Goal: Information Seeking & Learning: Compare options

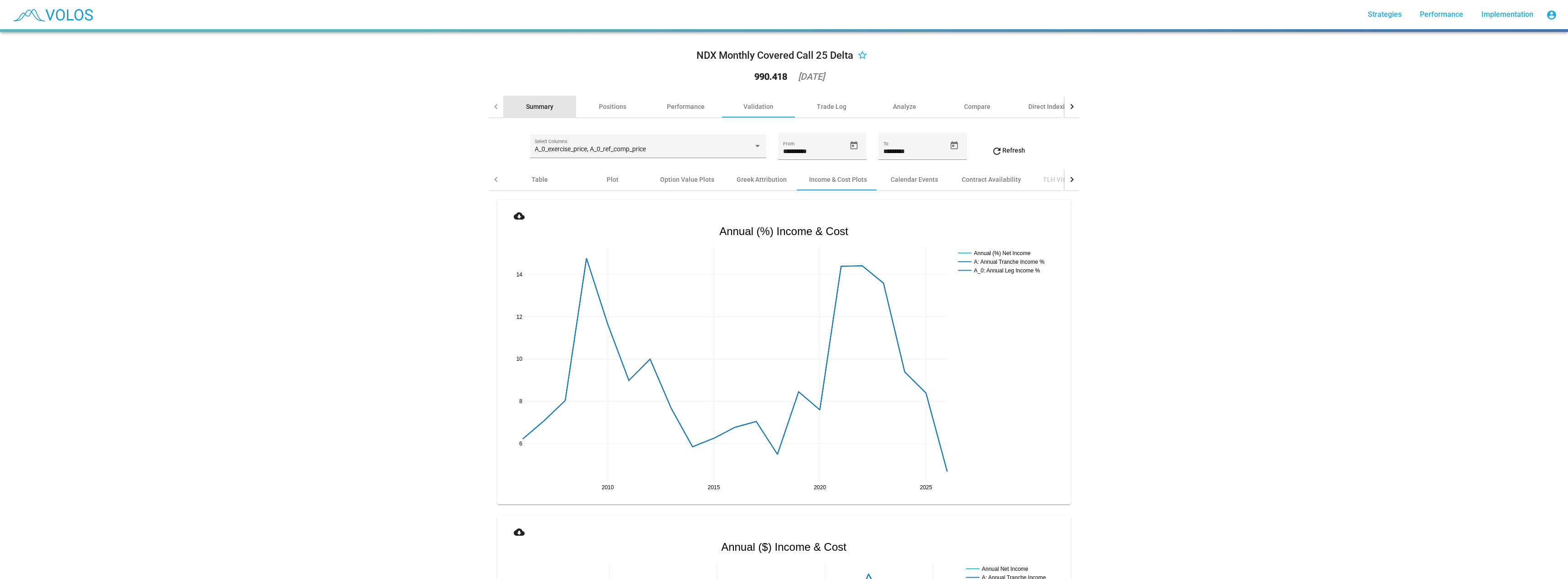
click at [535, 106] on div "Summary" at bounding box center [539, 107] width 27 height 9
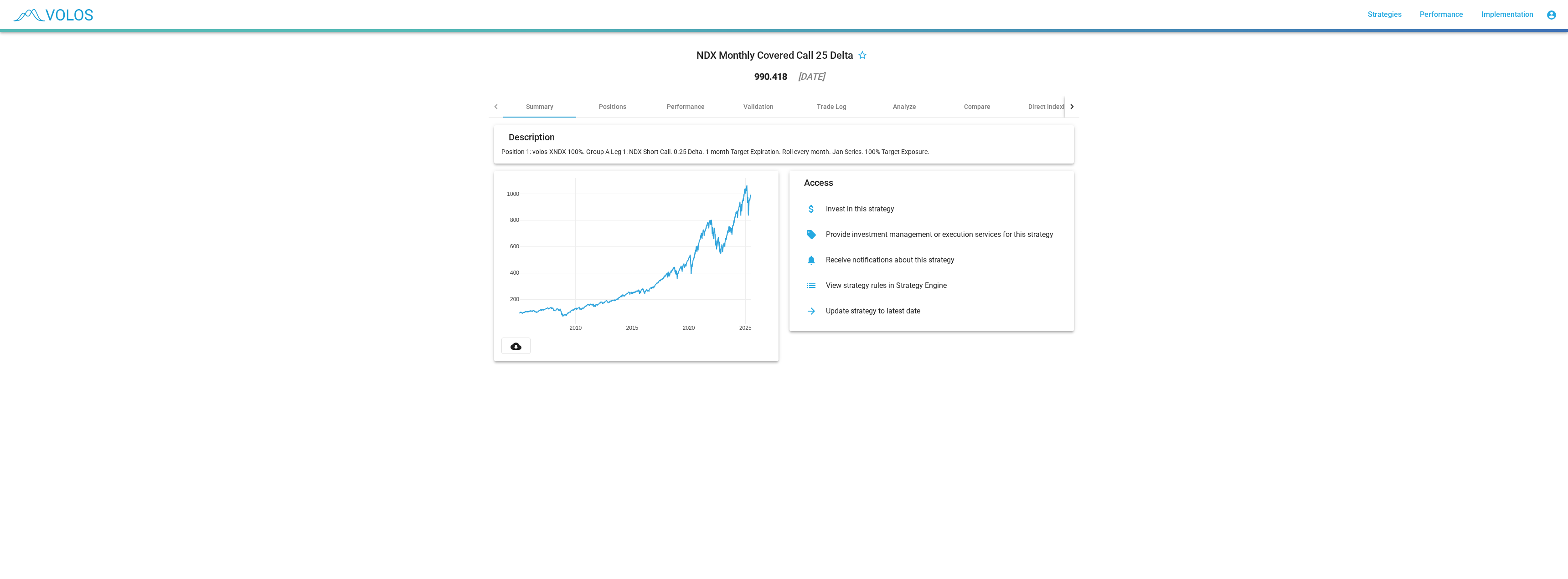
click at [683, 85] on div "NDX Monthly Covered Call 25 Delta star_border 990.418 2025-06-23" at bounding box center [784, 67] width 591 height 57
click at [685, 104] on div "Performance" at bounding box center [686, 107] width 38 height 9
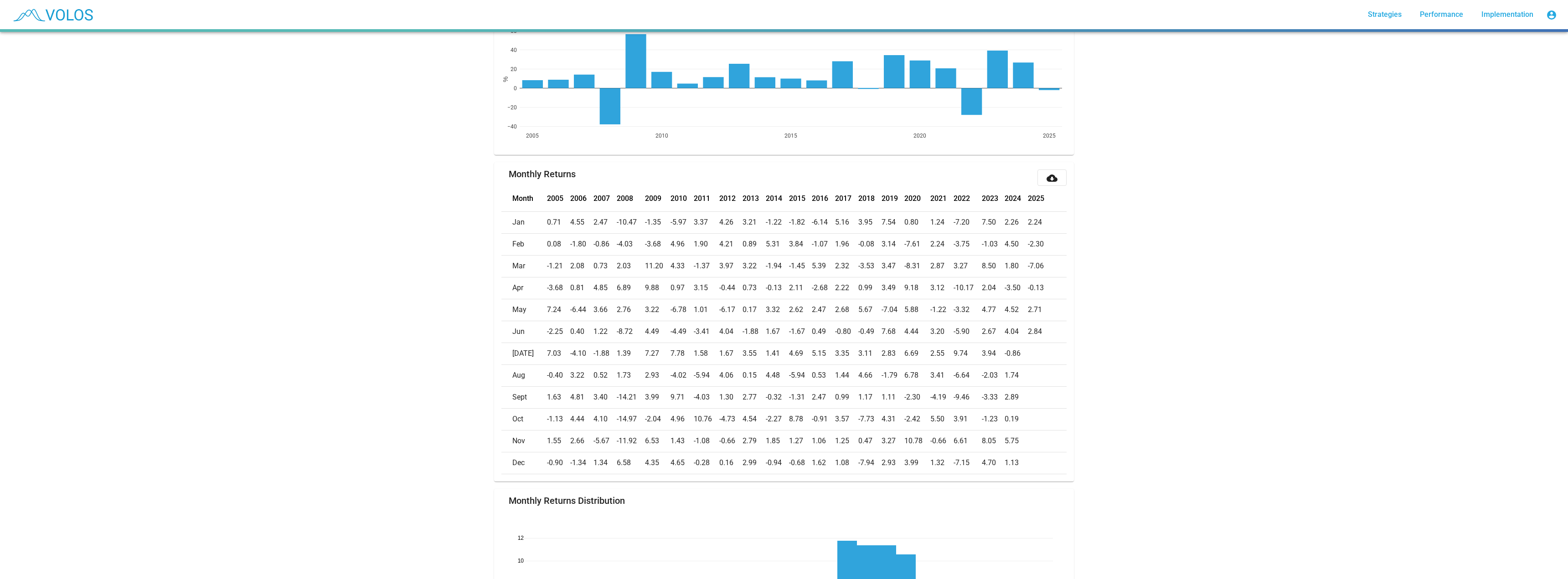
scroll to position [319, 0]
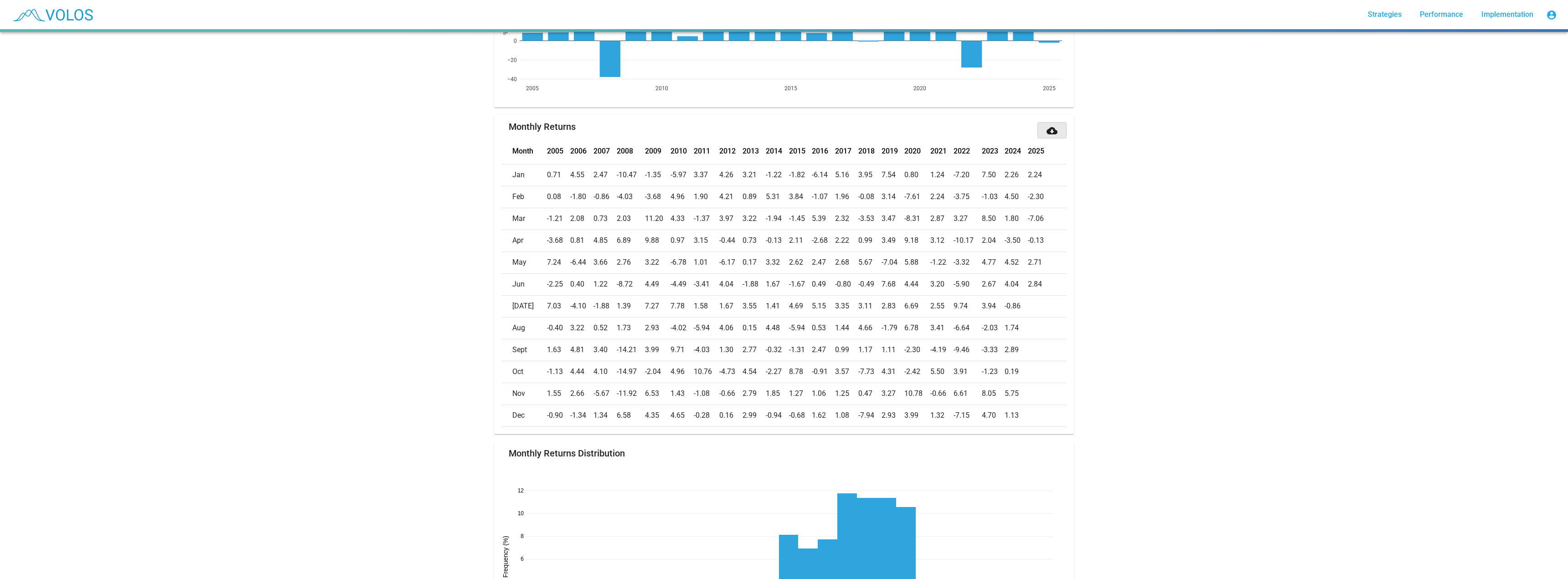
click at [1046, 133] on mat-icon "cloud_download" at bounding box center [1051, 131] width 11 height 11
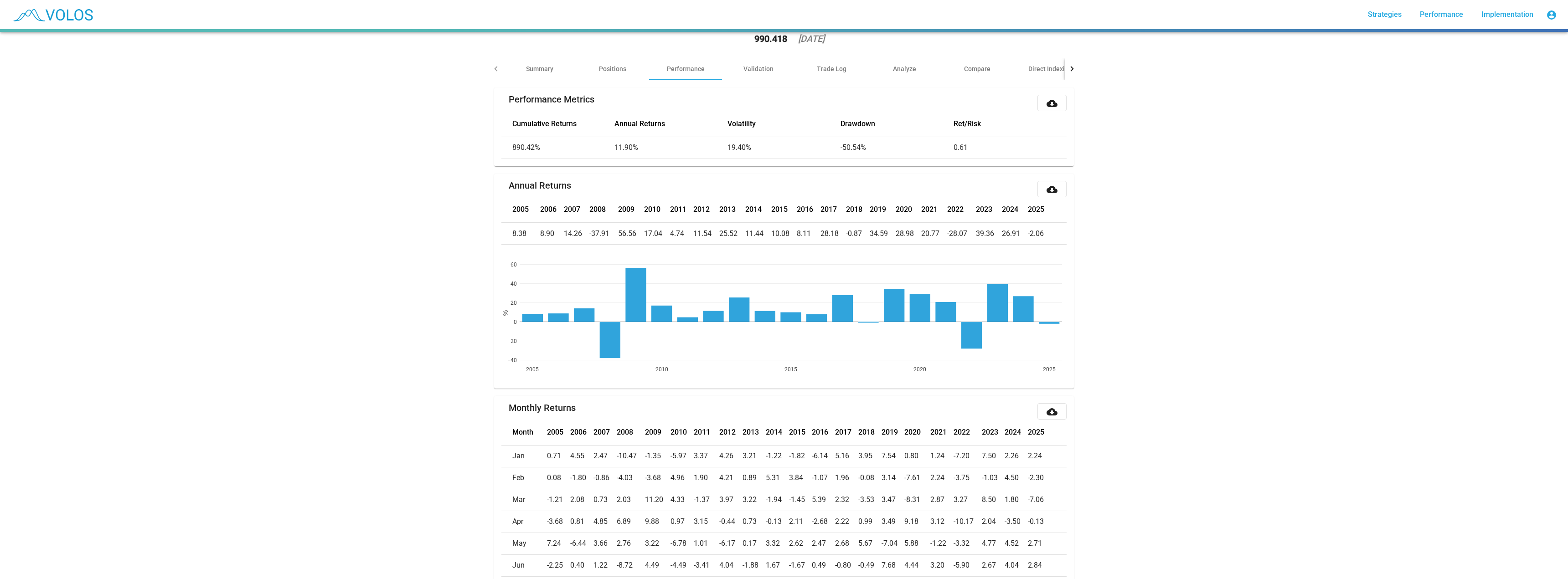
scroll to position [0, 0]
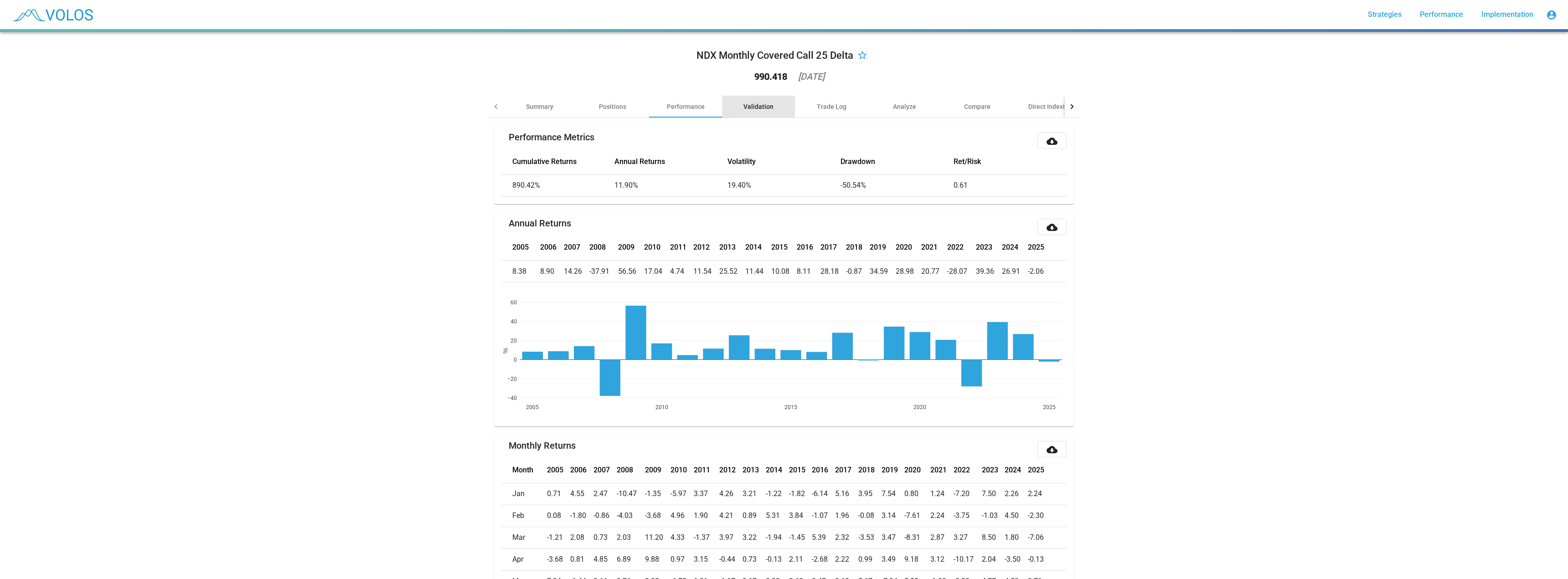
click at [763, 107] on div "Validation" at bounding box center [758, 107] width 30 height 9
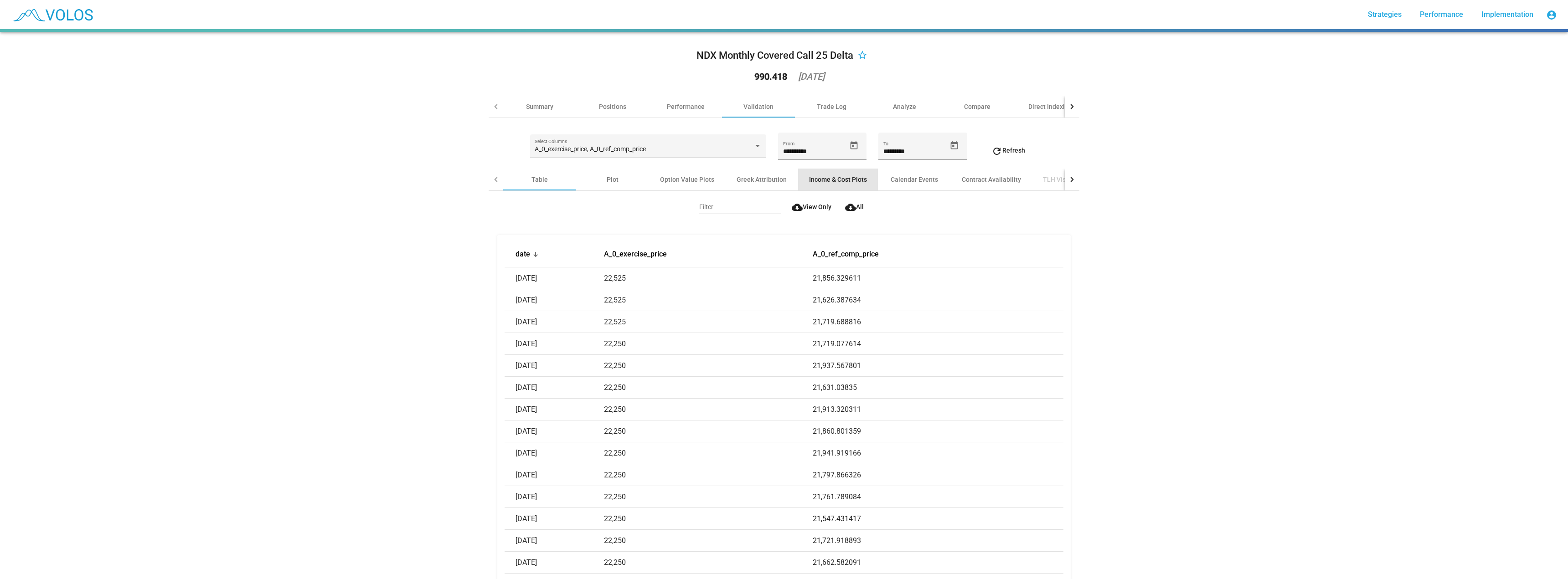
click at [821, 179] on div "Income & Cost Plots" at bounding box center [837, 180] width 58 height 9
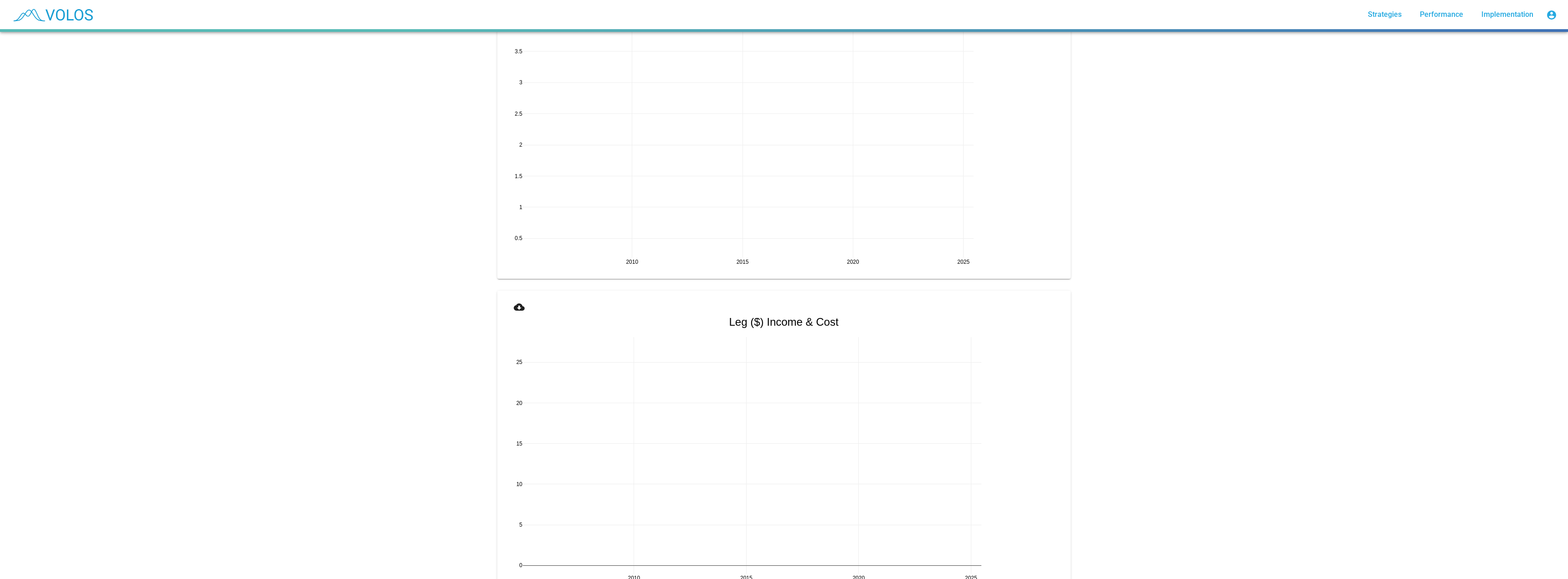
scroll to position [729, 0]
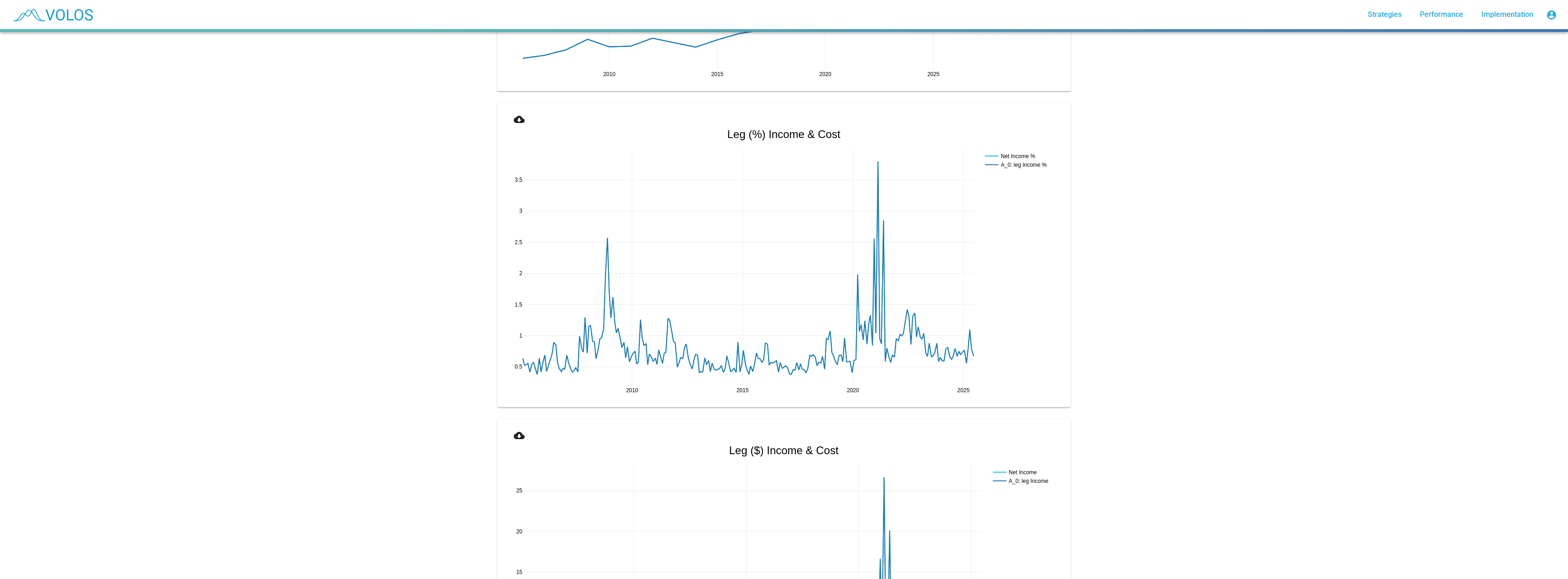
click at [504, 112] on button "cloud_download" at bounding box center [519, 118] width 29 height 16
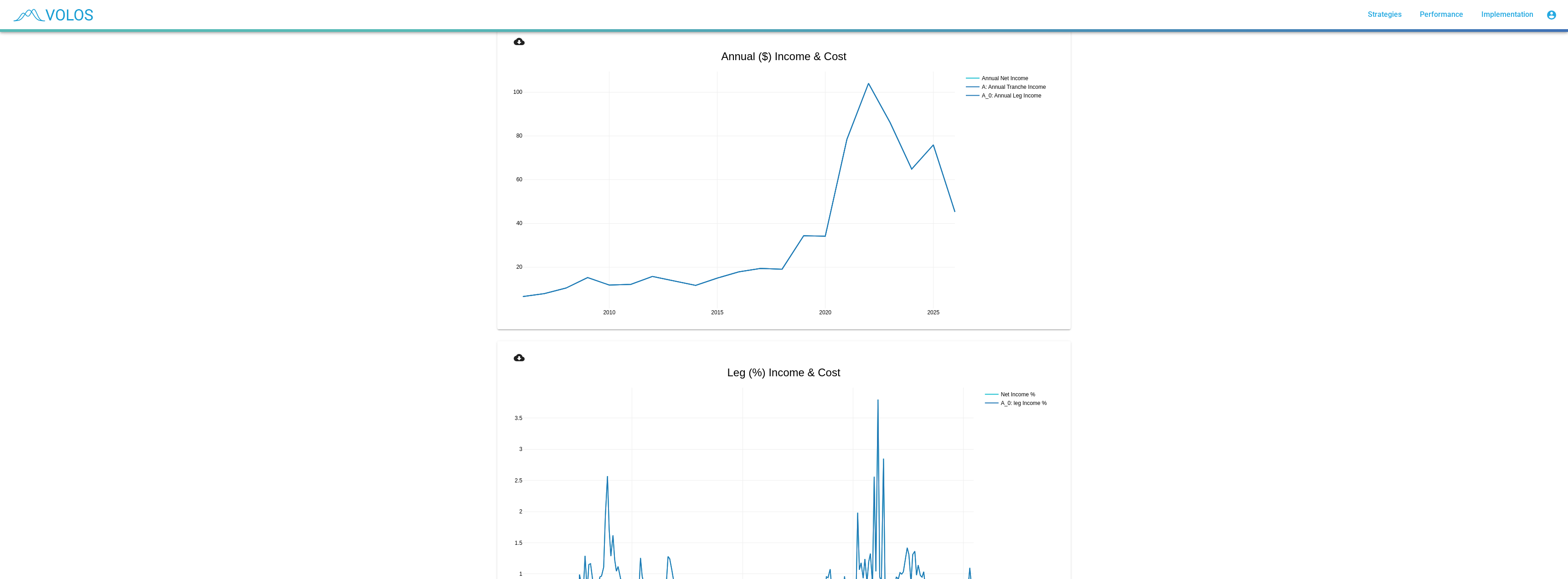
scroll to position [410, 0]
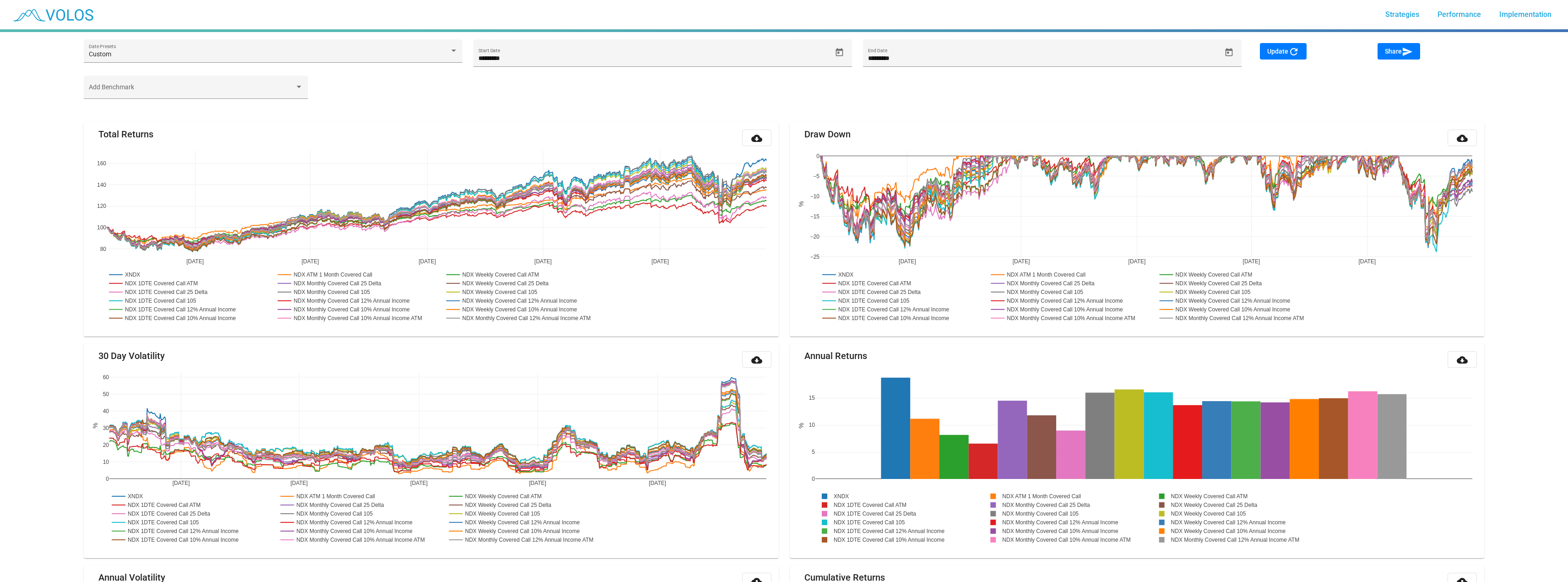
scroll to position [1116, 0]
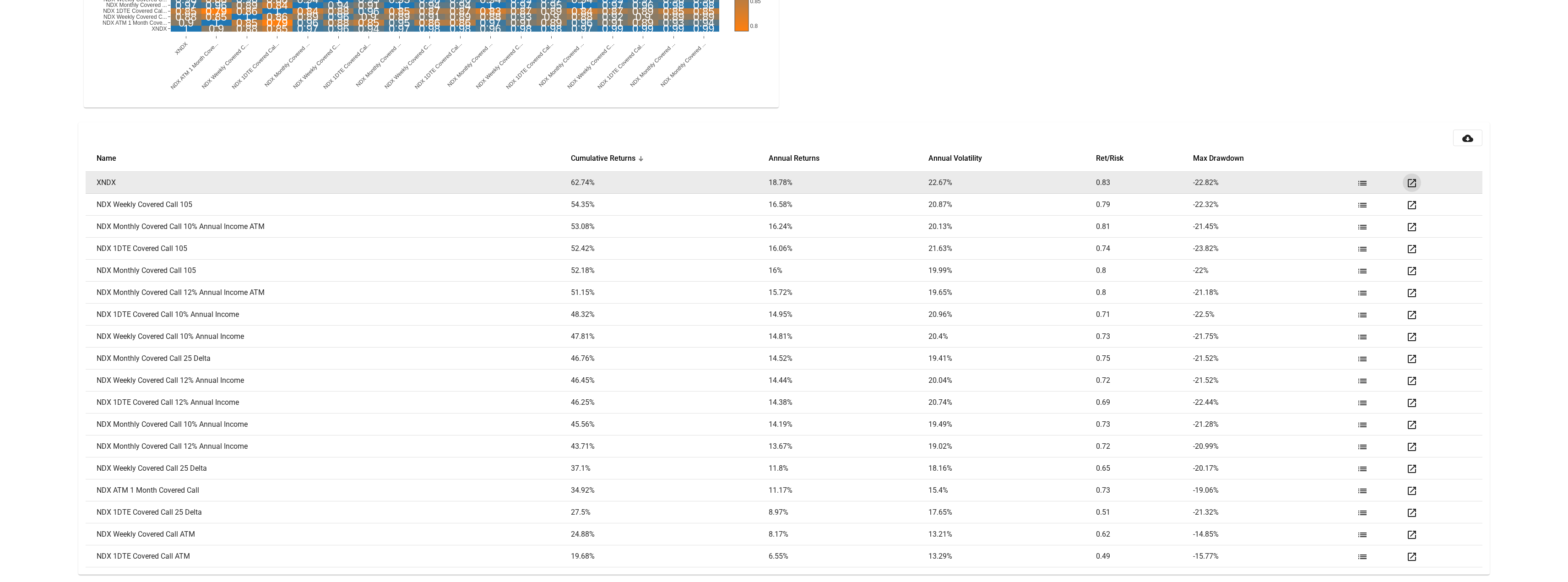
click at [1411, 183] on mat-icon "open_in_new" at bounding box center [1412, 183] width 11 height 11
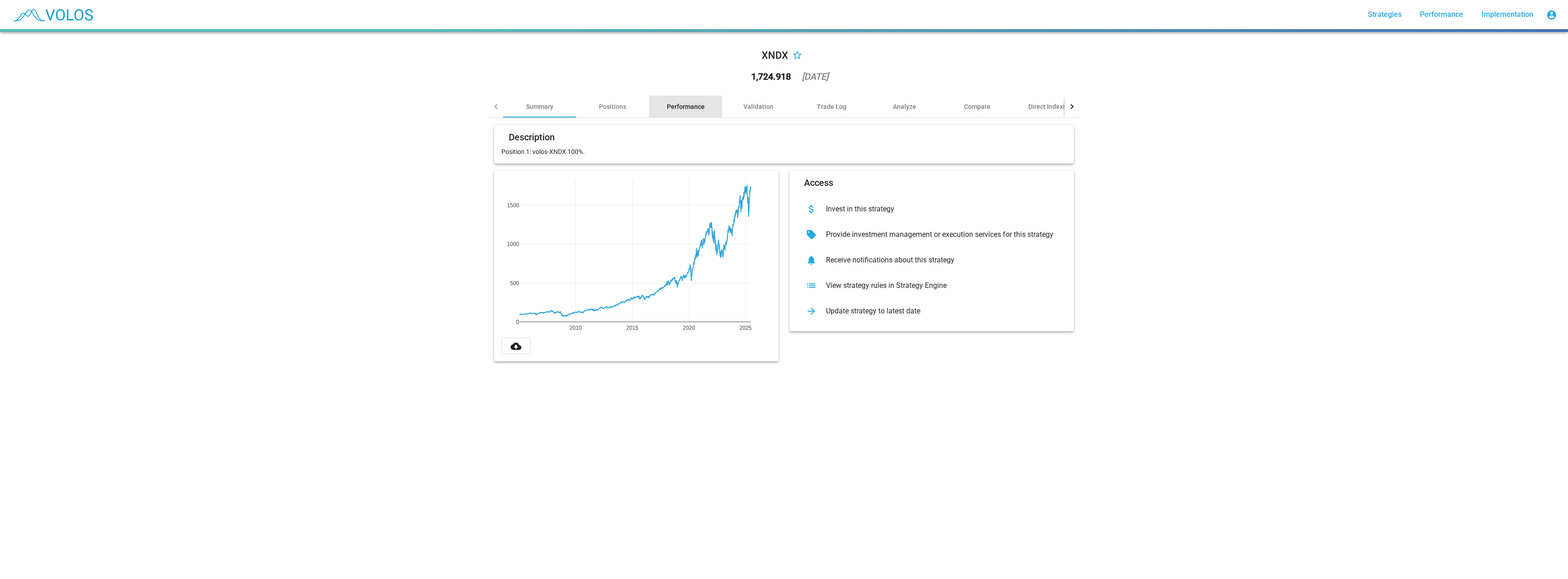
click at [680, 98] on div "Performance" at bounding box center [685, 107] width 73 height 22
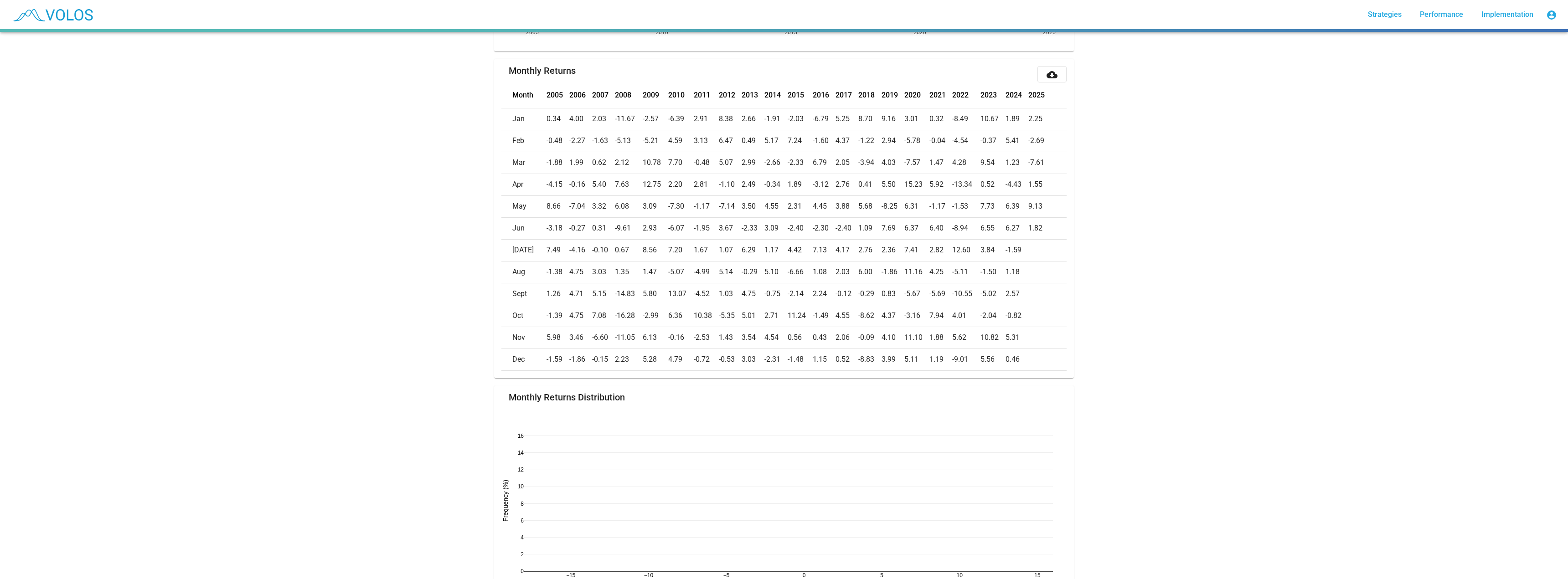
scroll to position [364, 0]
